Goal: Ask a question

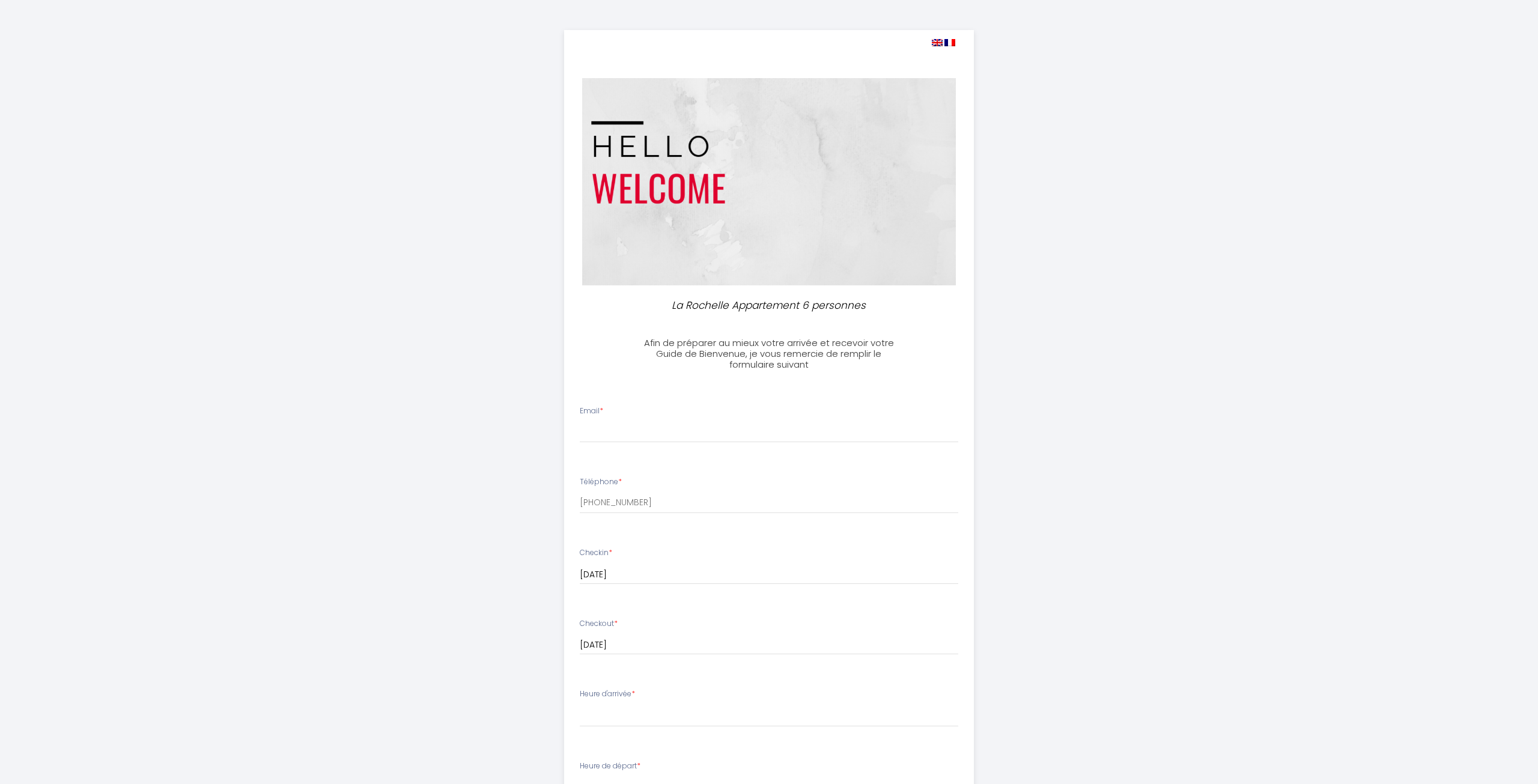
select select
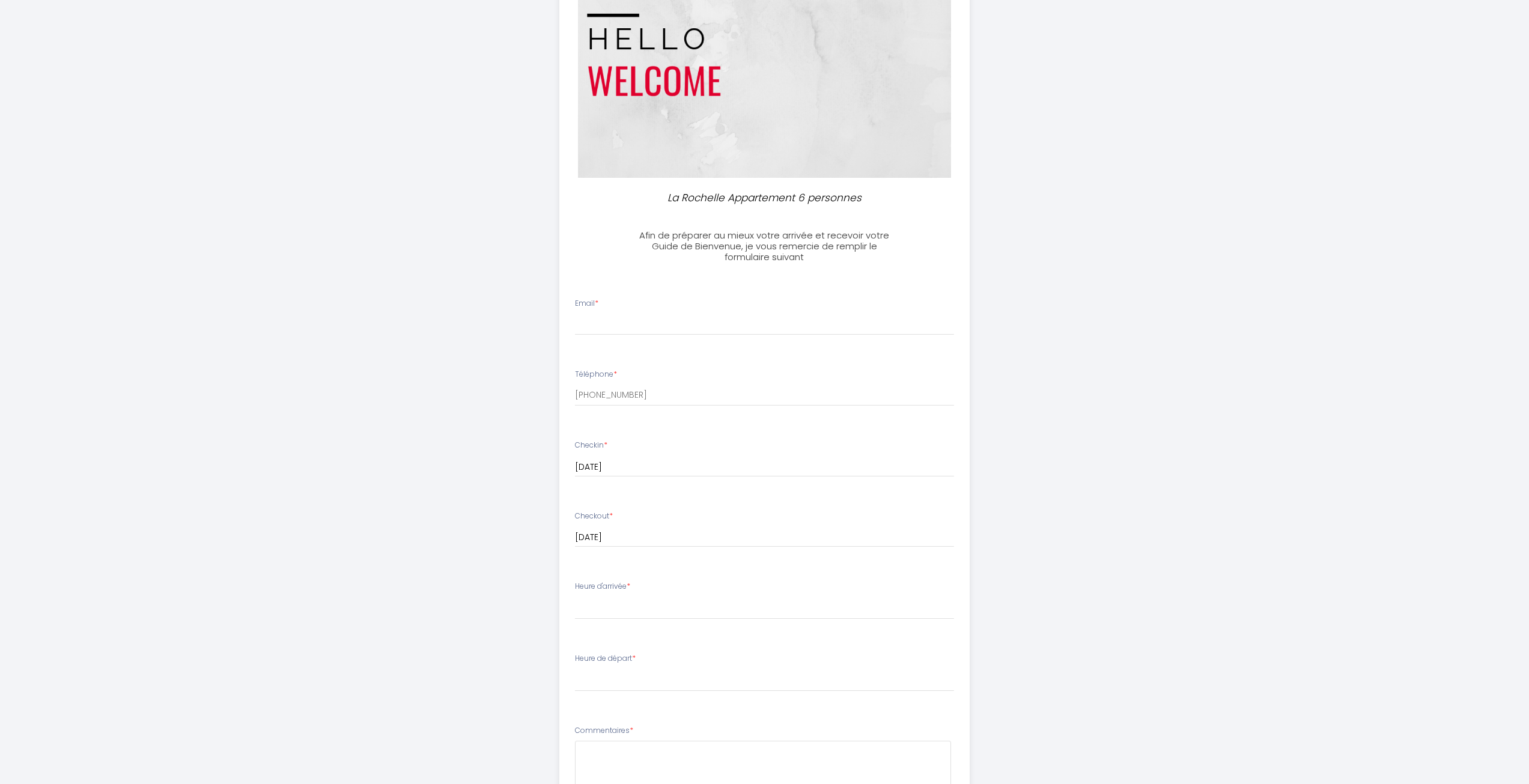
scroll to position [180, 0]
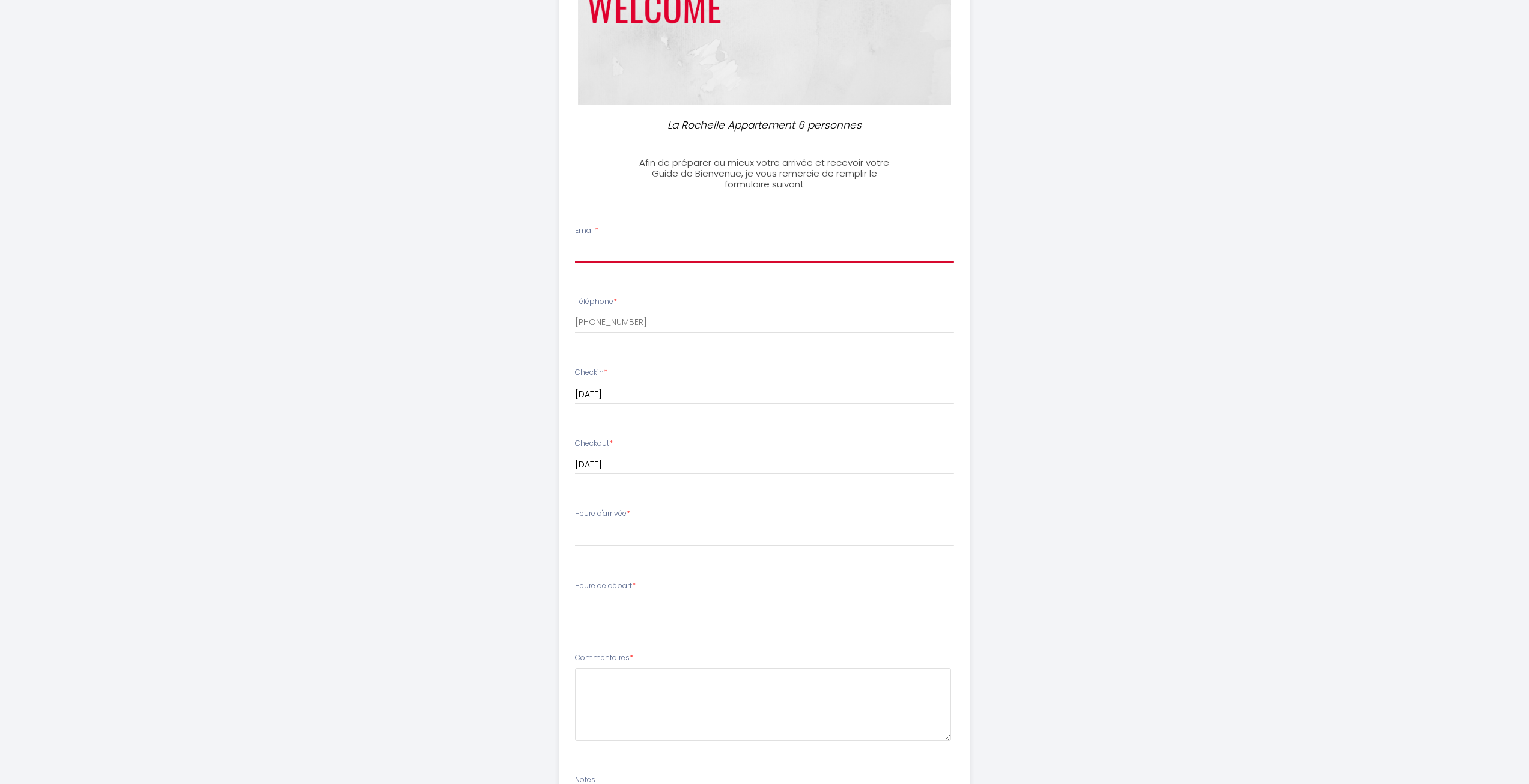
click at [755, 252] on input "Email *" at bounding box center [764, 251] width 379 height 22
type input "[EMAIL_ADDRESS][DOMAIN_NAME]"
click at [682, 539] on select "16:00 16:30 17:00 17:30 18:00 18:30 19:00 19:30 20:00 20:30 21:00 21:30 22:00 2…" at bounding box center [764, 535] width 379 height 23
click at [763, 509] on div "Heure d'arrivée * 16:00 16:30 17:00 17:30 18:00 18:30 19:00 19:30 20:00 20:30 2…" at bounding box center [764, 528] width 379 height 38
click at [712, 540] on select "16:00 16:30 17:00 17:30 18:00 18:30 19:00 19:30 20:00 20:30 21:00 21:30 22:00 2…" at bounding box center [764, 535] width 379 height 23
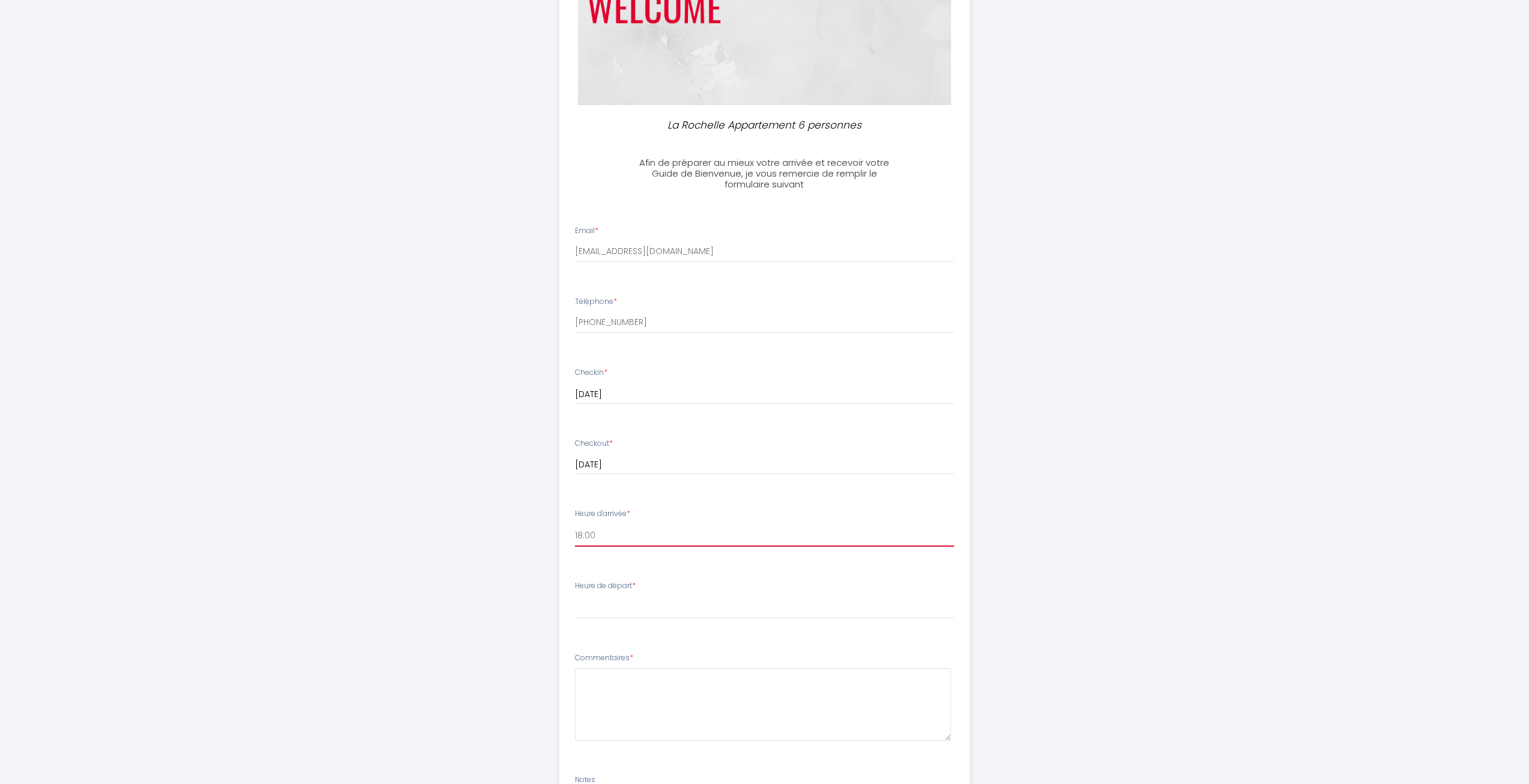
click at [575, 524] on select "16:00 16:30 17:00 17:30 18:00 18:30 19:00 19:30 20:00 20:30 21:00 21:30 22:00 2…" at bounding box center [764, 535] width 379 height 23
click at [730, 541] on select "16:00 16:30 17:00 17:30 18:00 18:30 19:00 19:30 20:00 20:30 21:00 21:30 22:00 2…" at bounding box center [764, 535] width 379 height 23
select select "18:30"
click at [575, 524] on select "16:00 16:30 17:00 17:30 18:00 18:30 19:00 19:30 20:00 20:30 21:00 21:30 22:00 2…" at bounding box center [764, 535] width 379 height 23
click at [707, 605] on select "00:00 00:30 01:00 01:30 02:00 02:30 03:00 03:30 04:00 04:30 05:00 05:30 06:00 0…" at bounding box center [764, 607] width 379 height 23
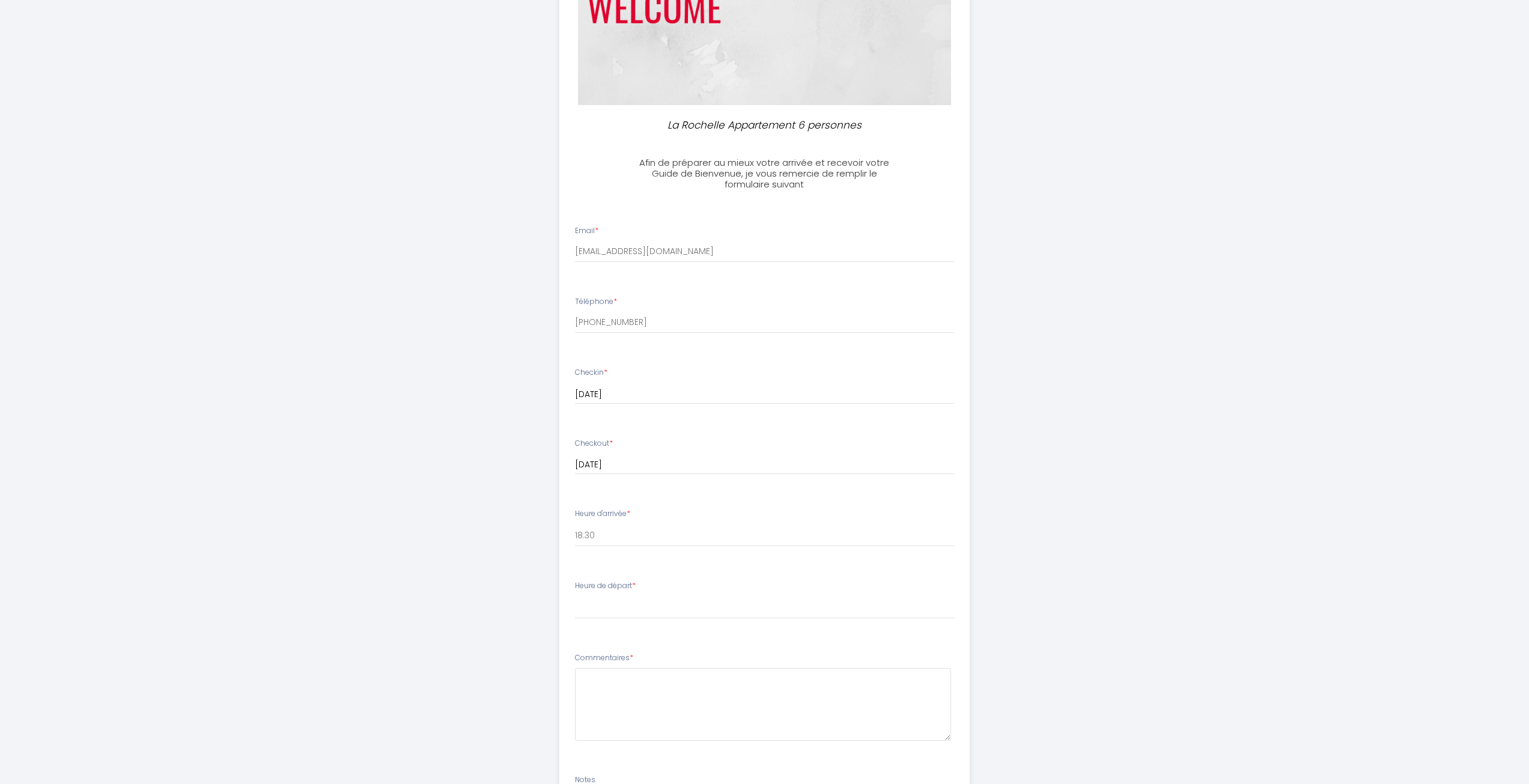
click at [1006, 522] on div "La Rochelle Appartement 6 personnes Afin de préparer au mieux votre arrivée et …" at bounding box center [764, 392] width 615 height 1145
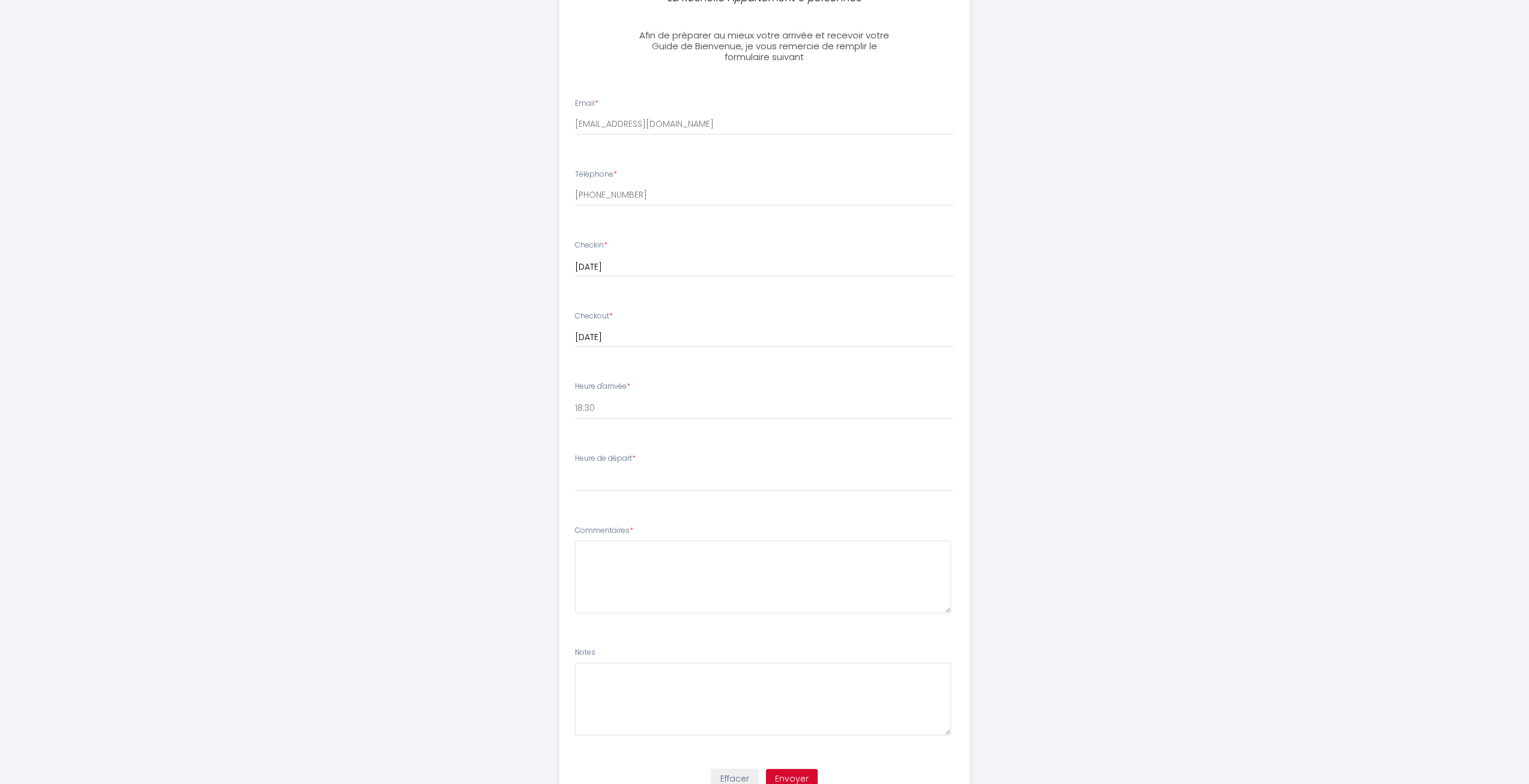
scroll to position [300, 0]
click at [764, 490] on select "00:00 00:30 01:00 01:30 02:00 02:30 03:00 03:30 04:00 04:30 05:00 05:30 06:00 0…" at bounding box center [764, 487] width 379 height 23
select select "10:00"
click at [575, 475] on select "00:00 00:30 01:00 01:30 02:00 02:30 03:00 03:30 04:00 04:30 05:00 05:30 06:00 0…" at bounding box center [764, 487] width 379 height 23
click at [745, 580] on textarea at bounding box center [763, 584] width 376 height 73
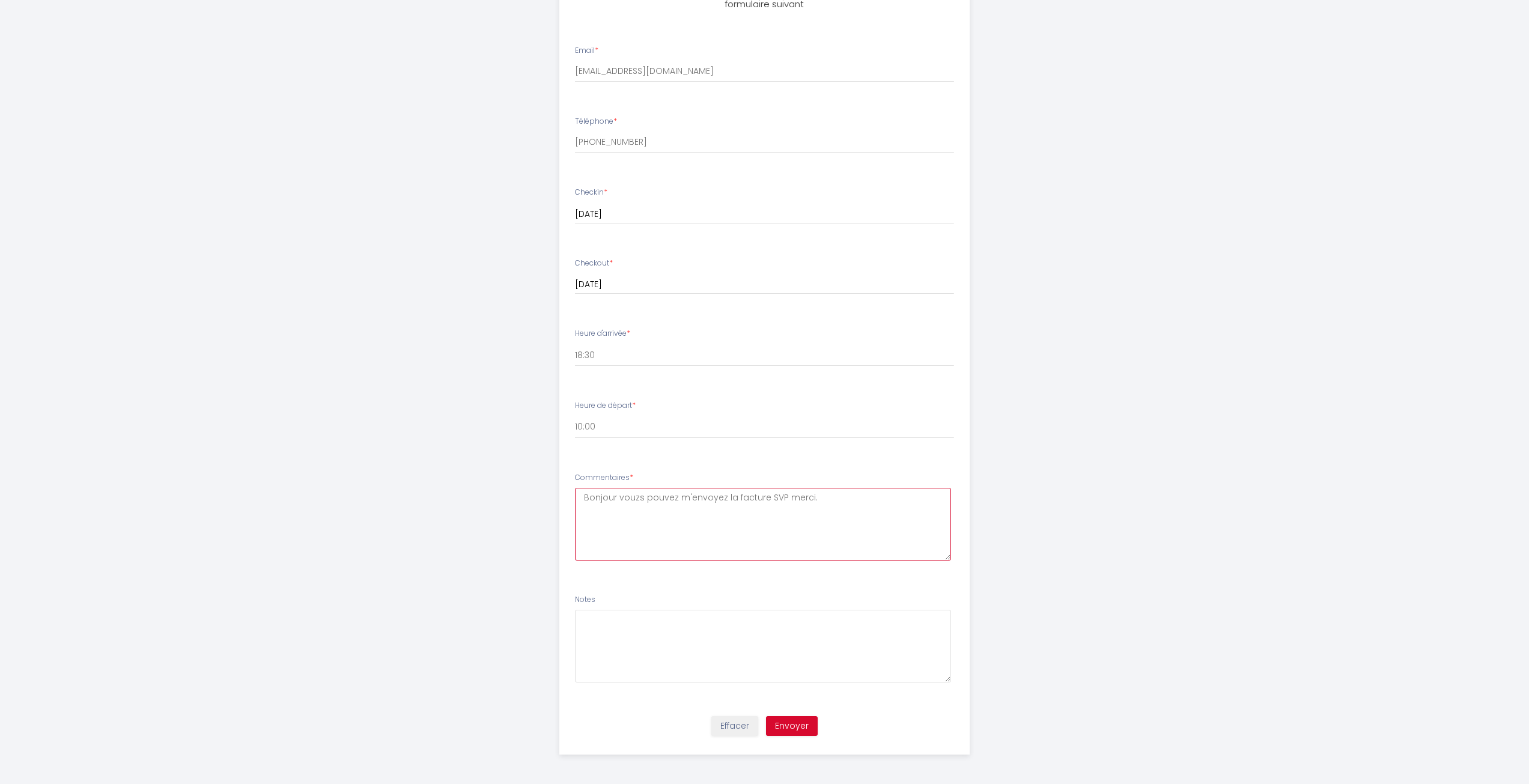
scroll to position [361, 0]
type textarea "Bonjour vouzs pouvez m'envoyez la facture SVP merci."
click at [699, 362] on select "16:00 16:30 17:00 17:30 18:00 18:30 19:00 19:30 20:00 20:30 21:00 21:30 22:00 2…" at bounding box center [764, 354] width 379 height 23
select select "19:00"
click at [575, 343] on select "16:00 16:30 17:00 17:30 18:00 18:30 19:00 19:30 20:00 20:30 21:00 21:30 22:00 2…" at bounding box center [764, 354] width 379 height 23
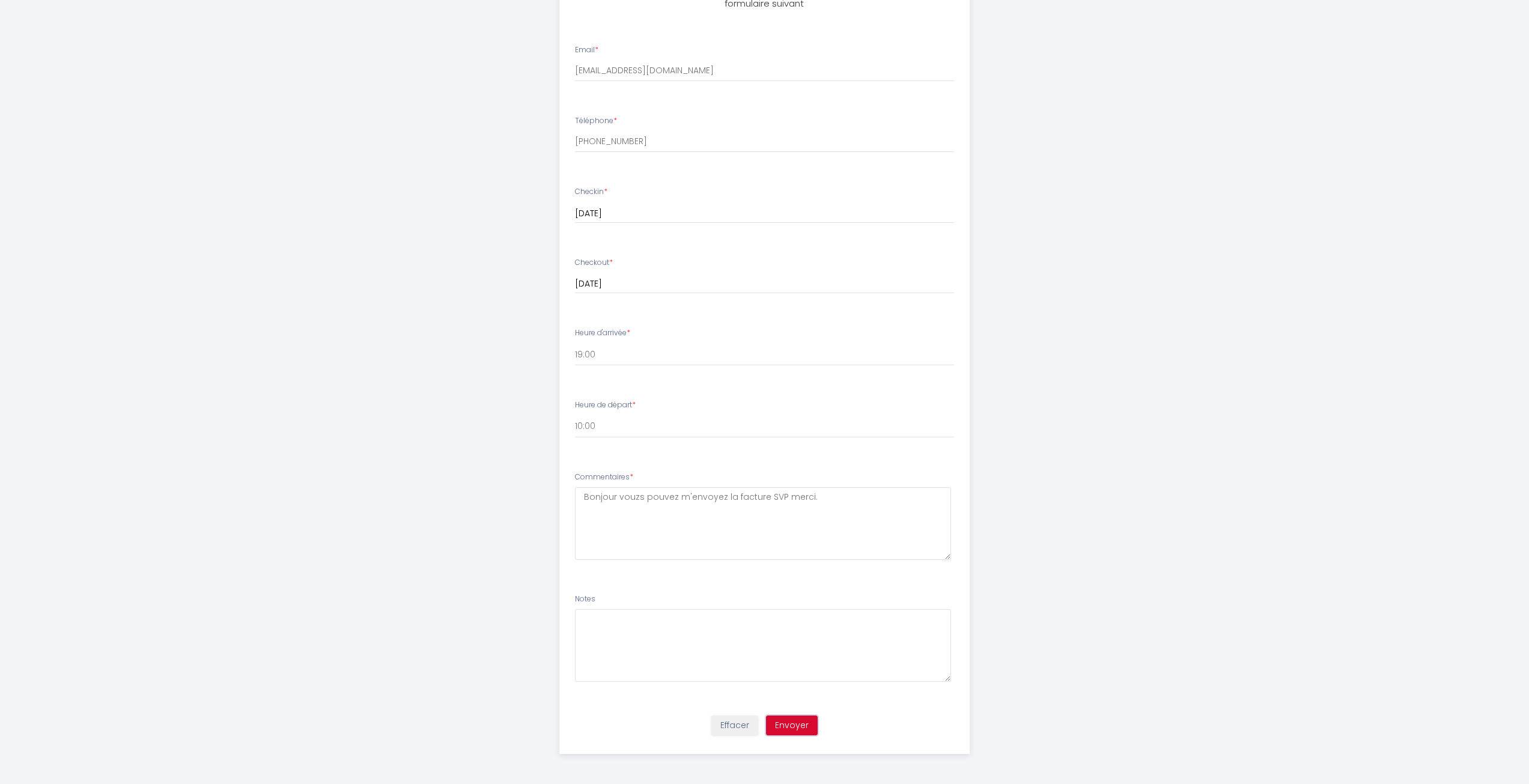
click at [796, 728] on button "Envoyer" at bounding box center [792, 725] width 51 height 20
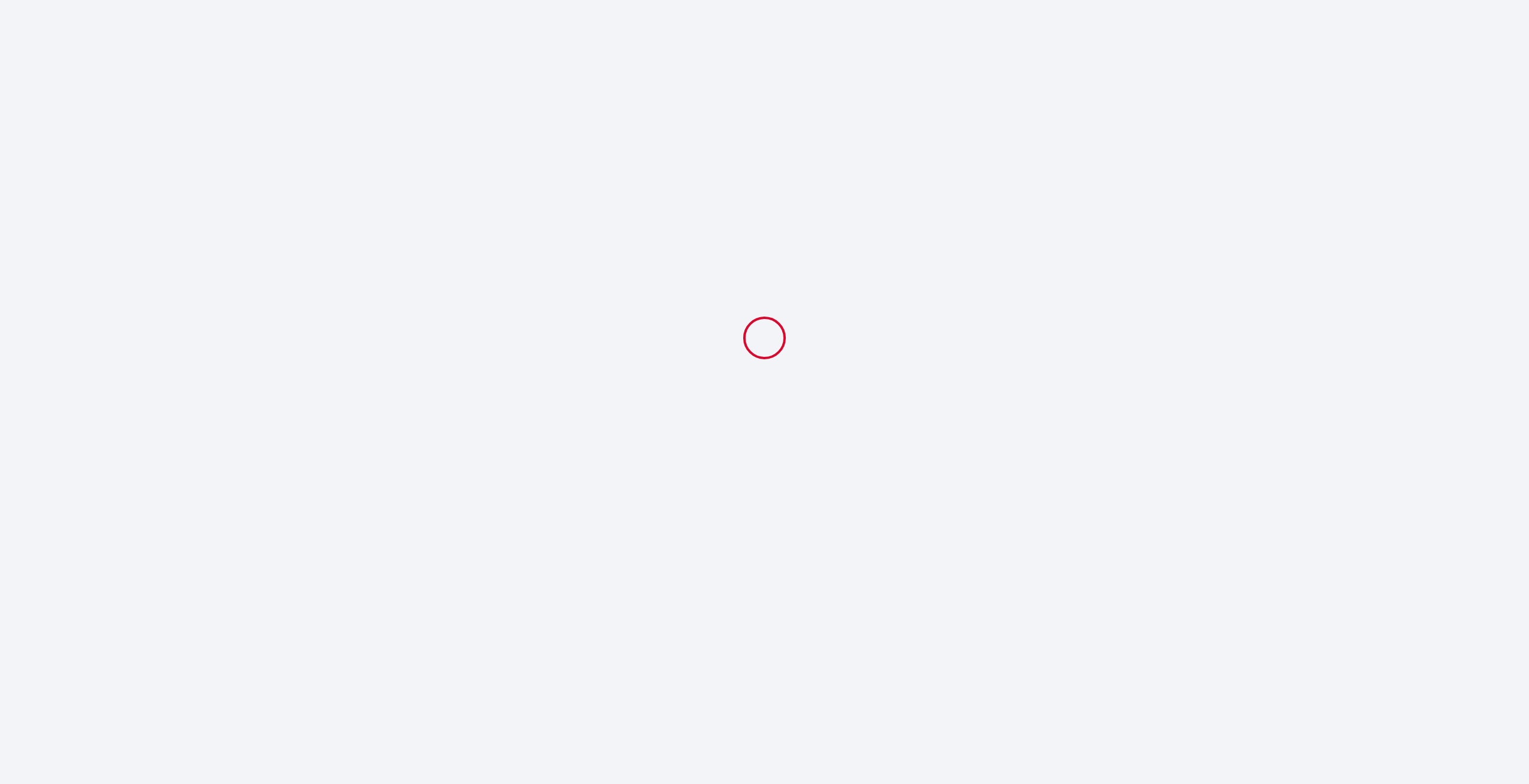
scroll to position [0, 0]
select select "19:00"
select select "10:00"
